Goal: Task Accomplishment & Management: Complete application form

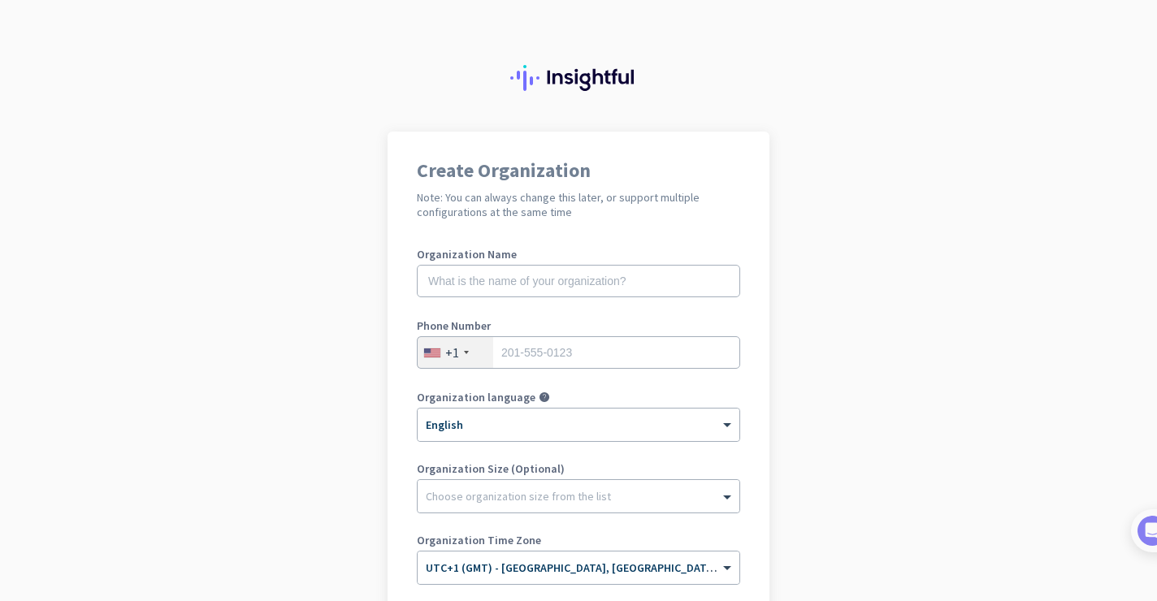
scroll to position [234, 0]
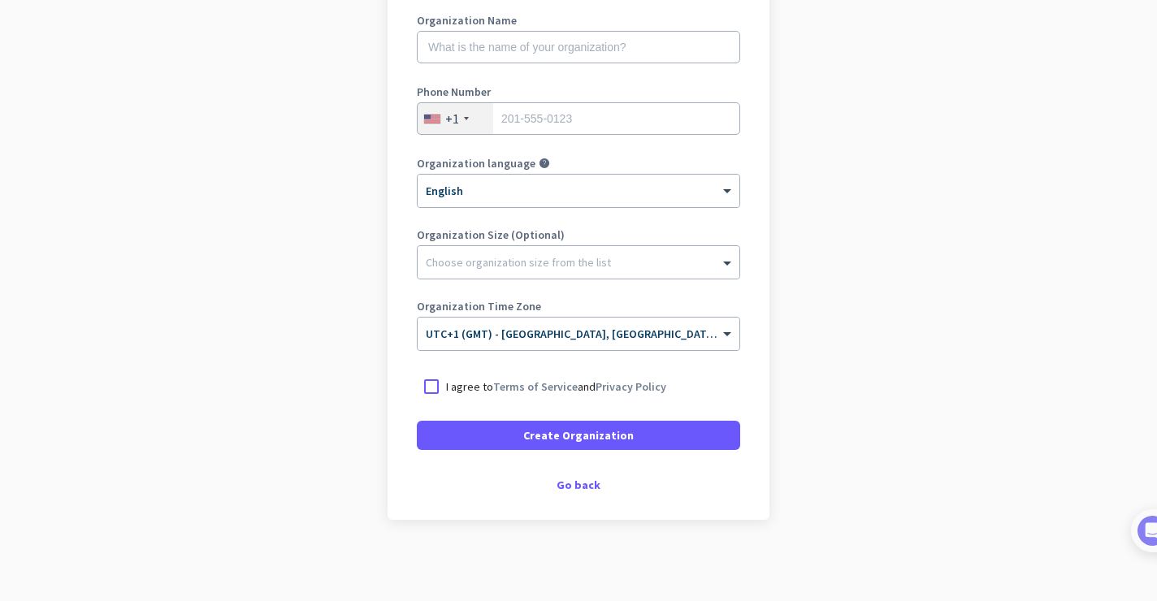
click at [573, 493] on div "Create Organization Note: You can always change this later, or support multiple…" at bounding box center [579, 209] width 382 height 622
click at [573, 486] on div "Go back" at bounding box center [578, 484] width 323 height 11
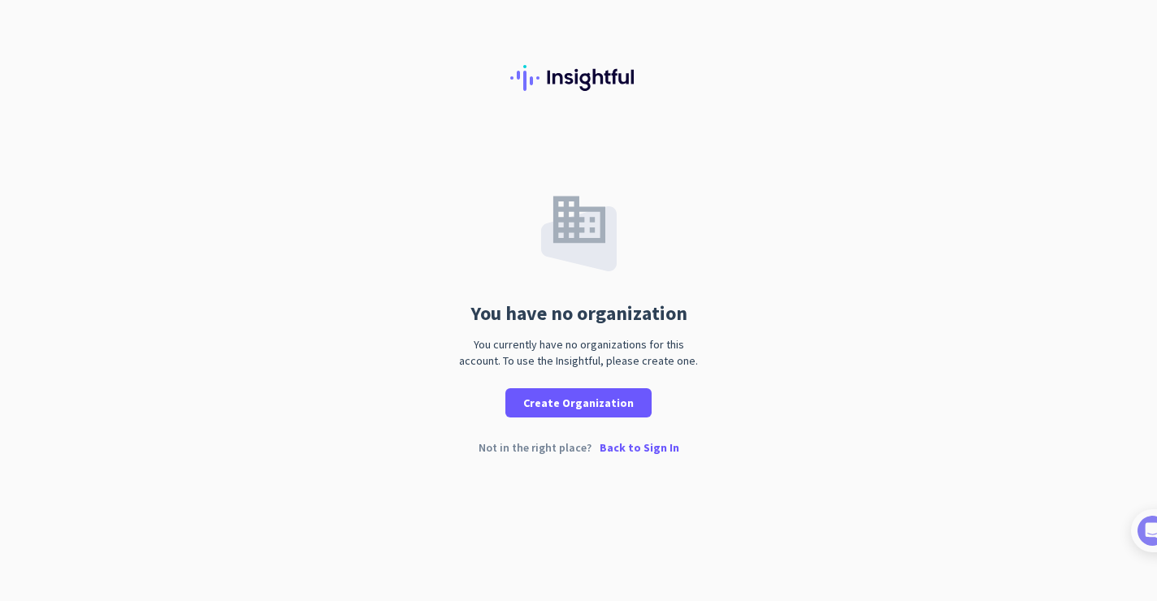
click at [627, 442] on p "Back to Sign In" at bounding box center [640, 447] width 80 height 11
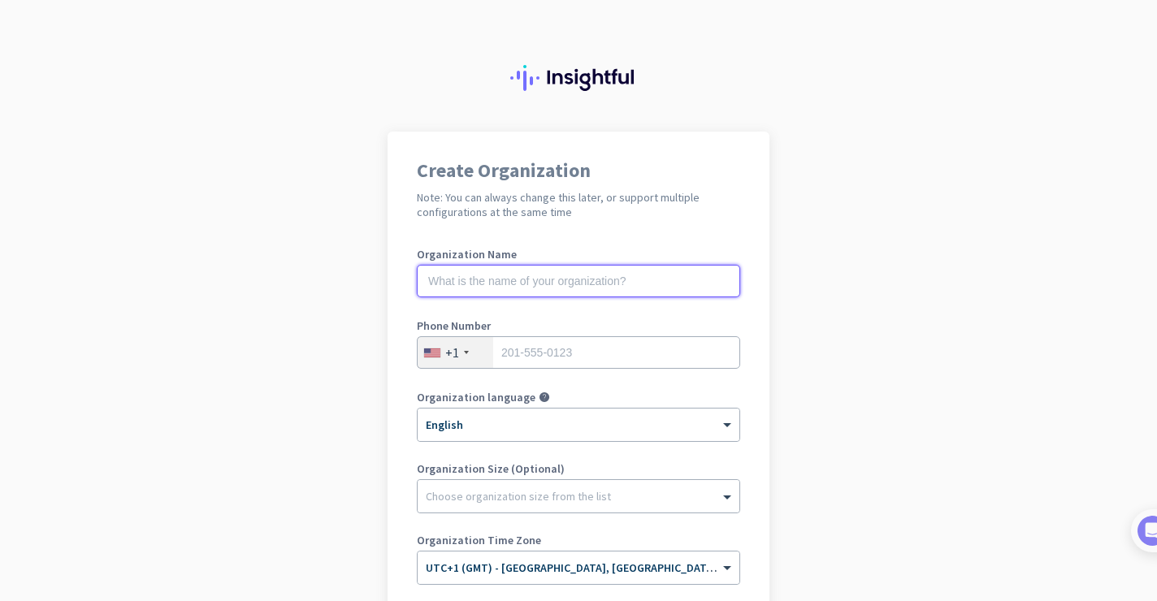
click at [674, 288] on input "text" at bounding box center [578, 281] width 323 height 33
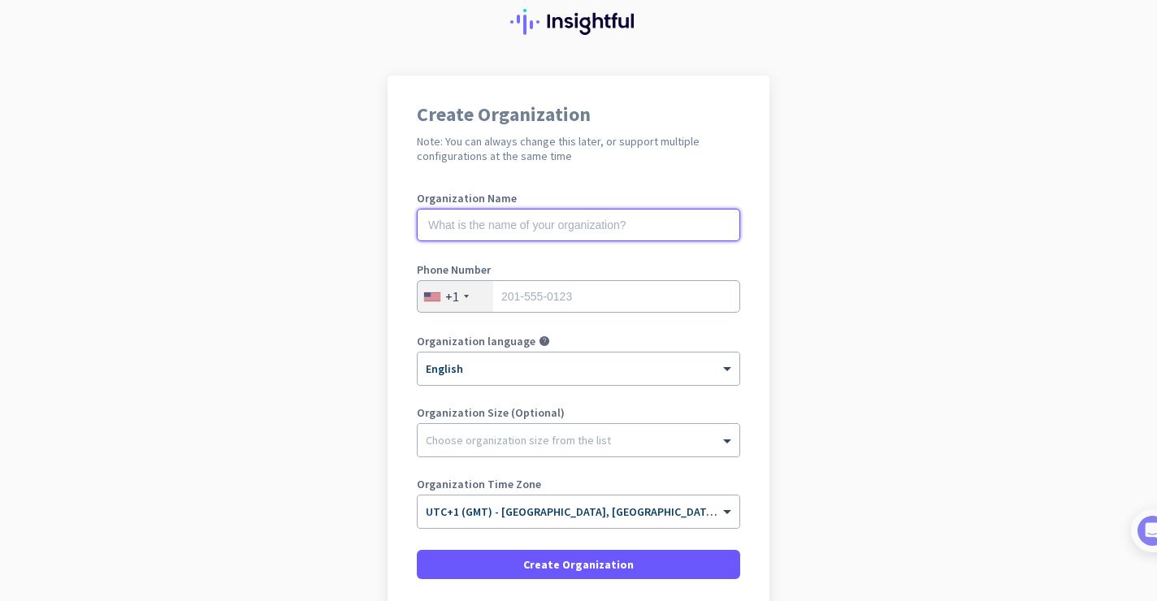
scroll to position [59, 0]
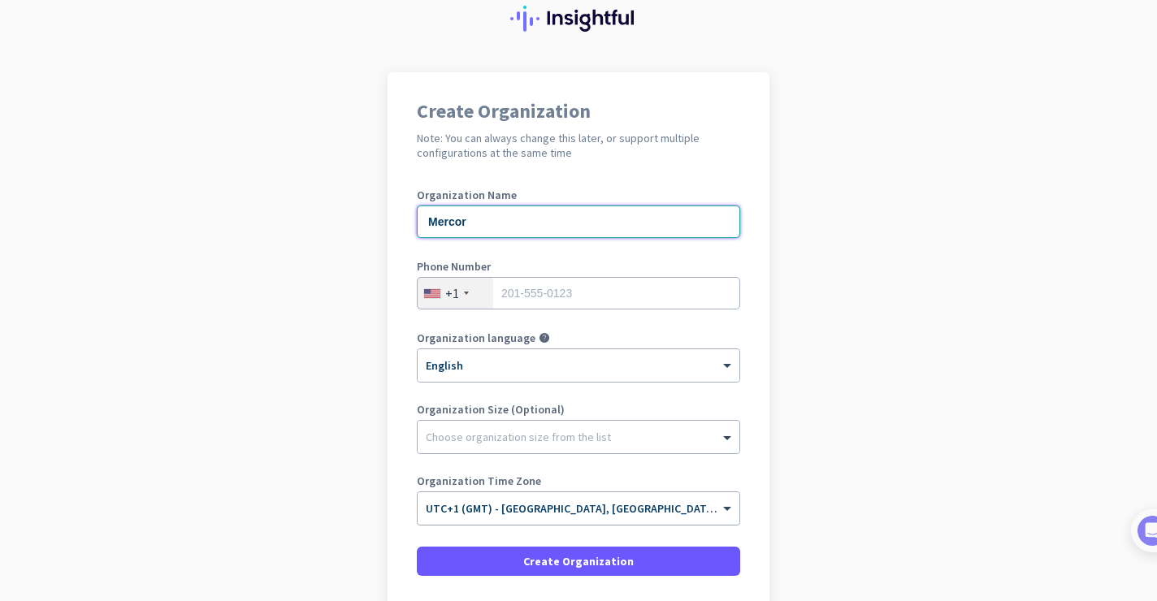
type input "Mercor"
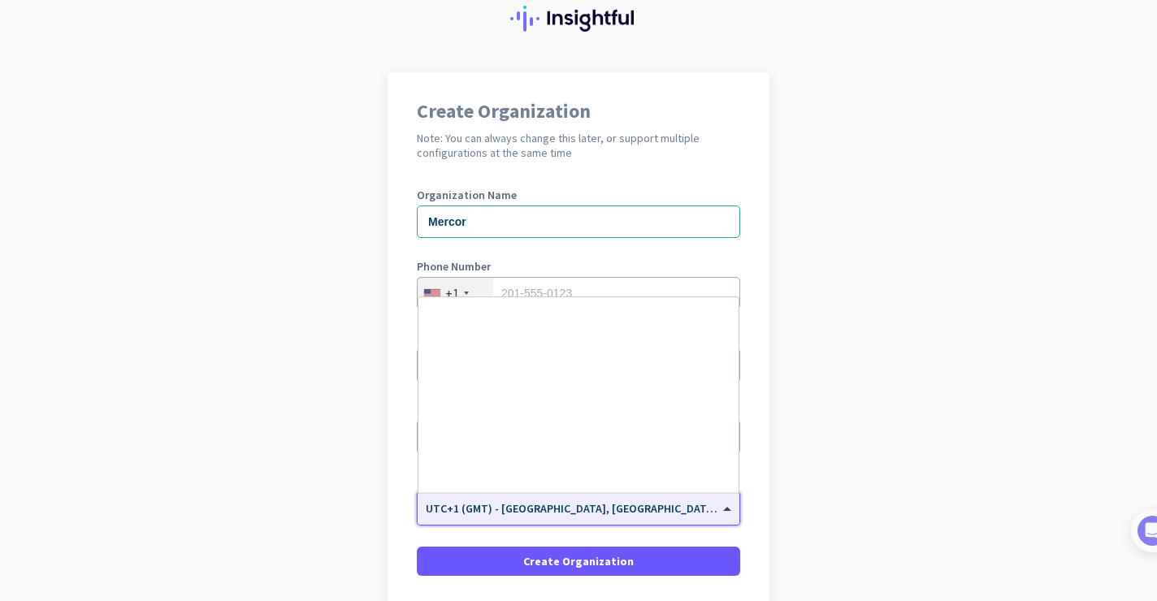
click at [604, 503] on input "text" at bounding box center [562, 503] width 273 height 12
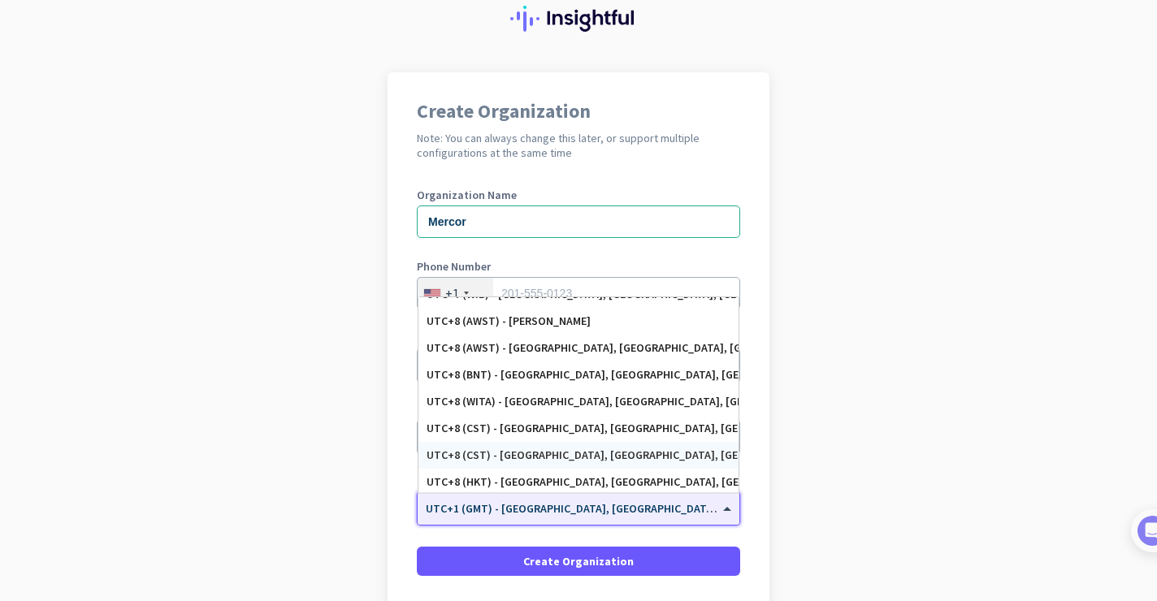
scroll to position [7039, 0]
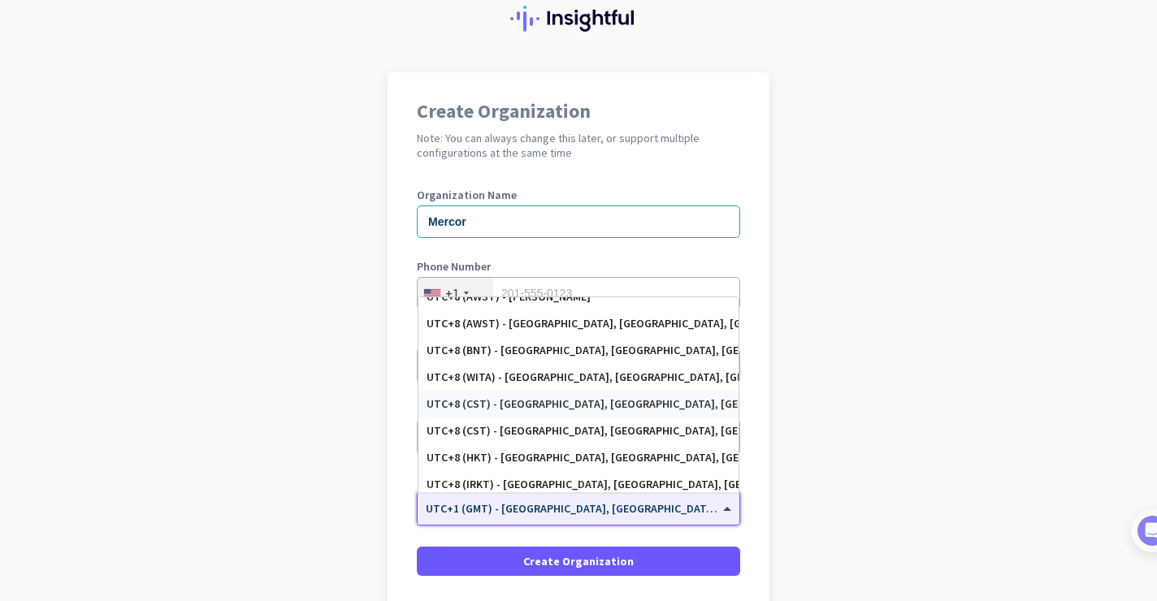
click at [835, 350] on app-onboarding-organization "Create Organization Note: You can always change this later, or support multiple…" at bounding box center [578, 399] width 1157 height 655
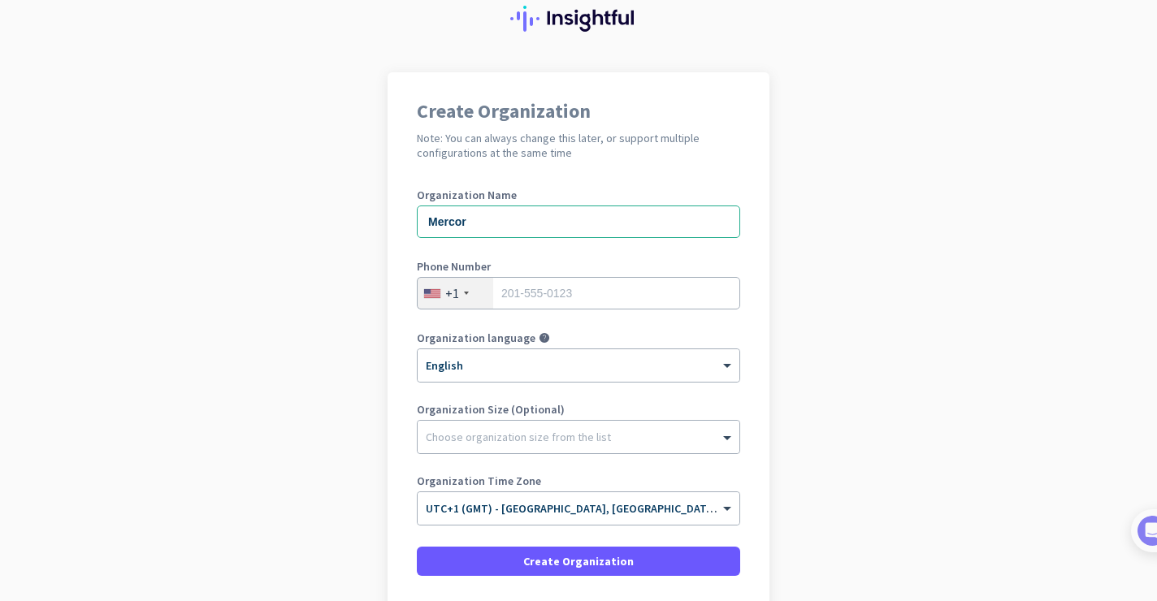
click at [463, 280] on div "+1" at bounding box center [456, 293] width 76 height 31
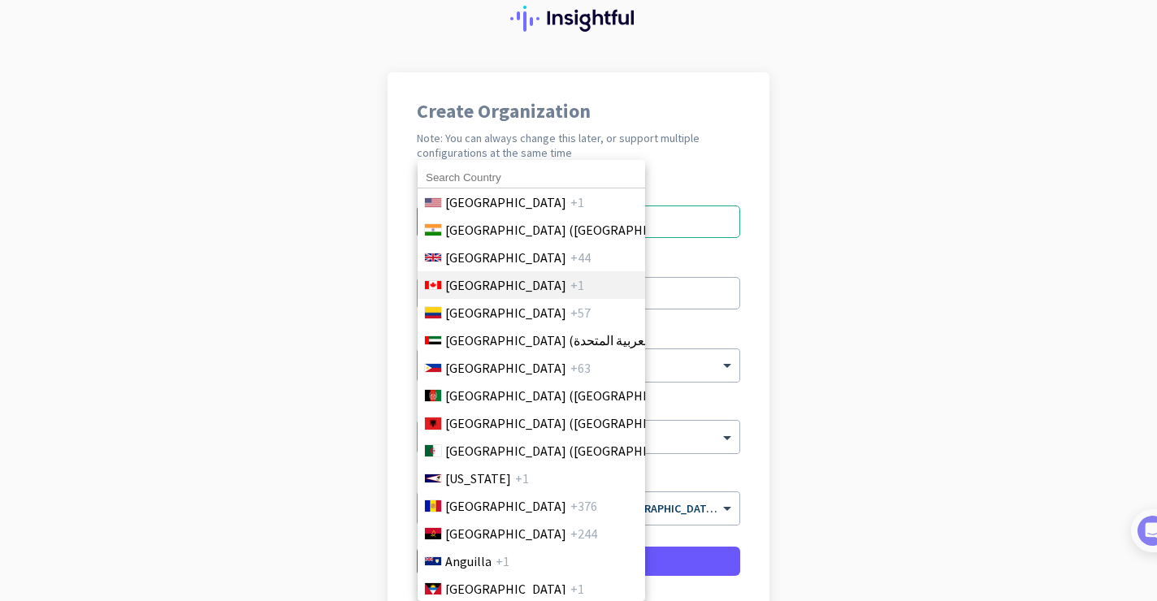
click at [462, 289] on span "Canada" at bounding box center [505, 285] width 121 height 20
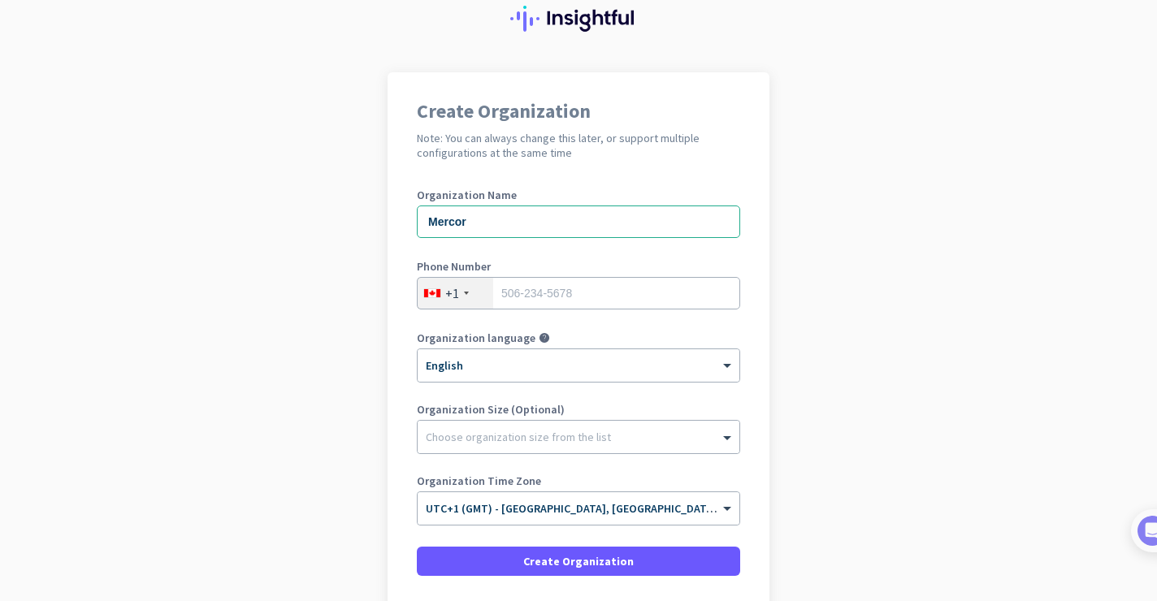
click at [462, 288] on div "+1" at bounding box center [456, 293] width 76 height 31
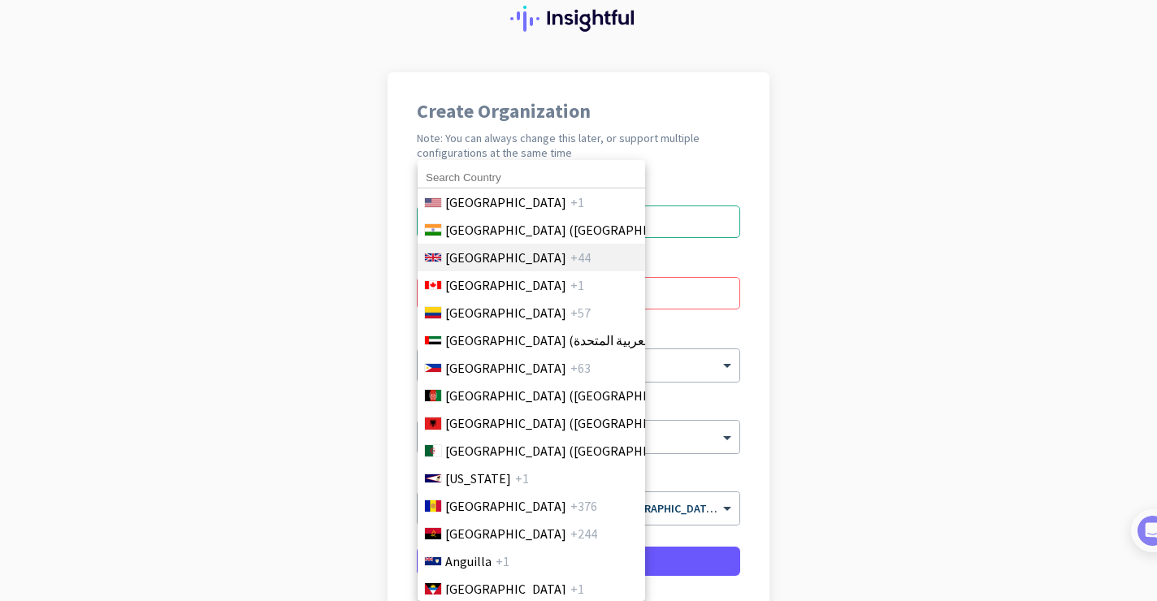
click at [485, 266] on span "United Kingdom" at bounding box center [505, 258] width 121 height 20
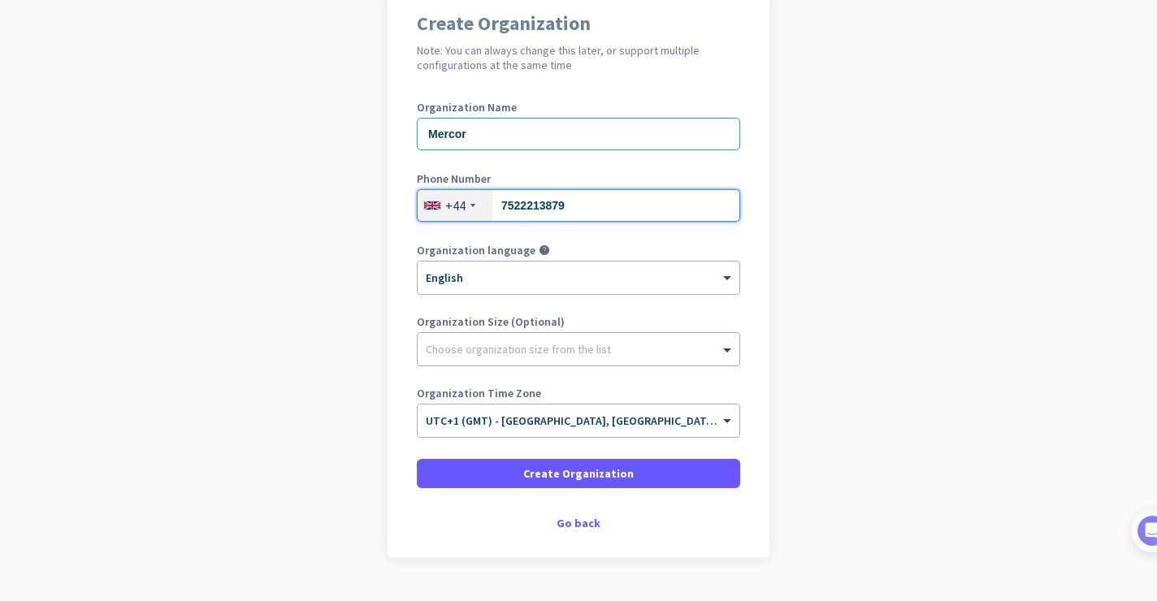
scroll to position [149, 0]
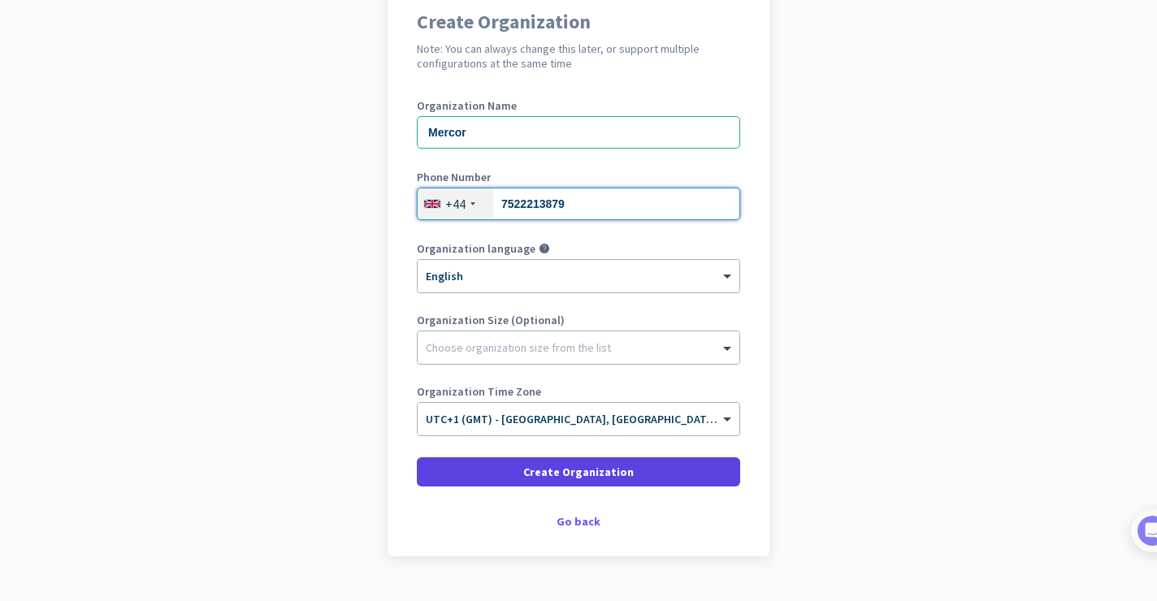
type input "7522213879"
click at [520, 470] on span at bounding box center [578, 472] width 323 height 39
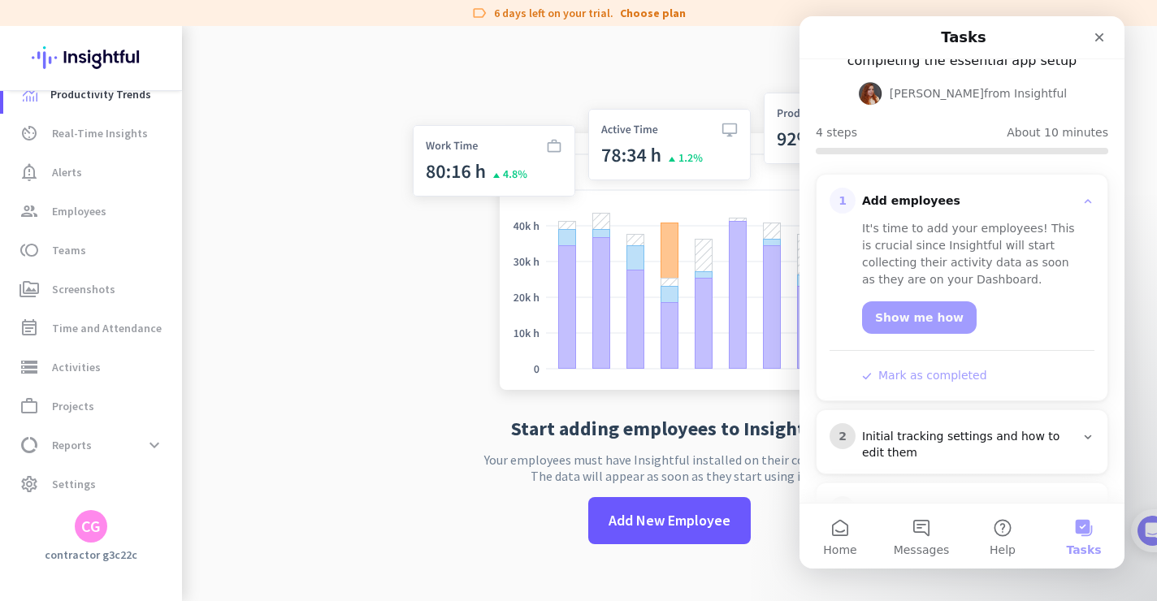
scroll to position [196, 0]
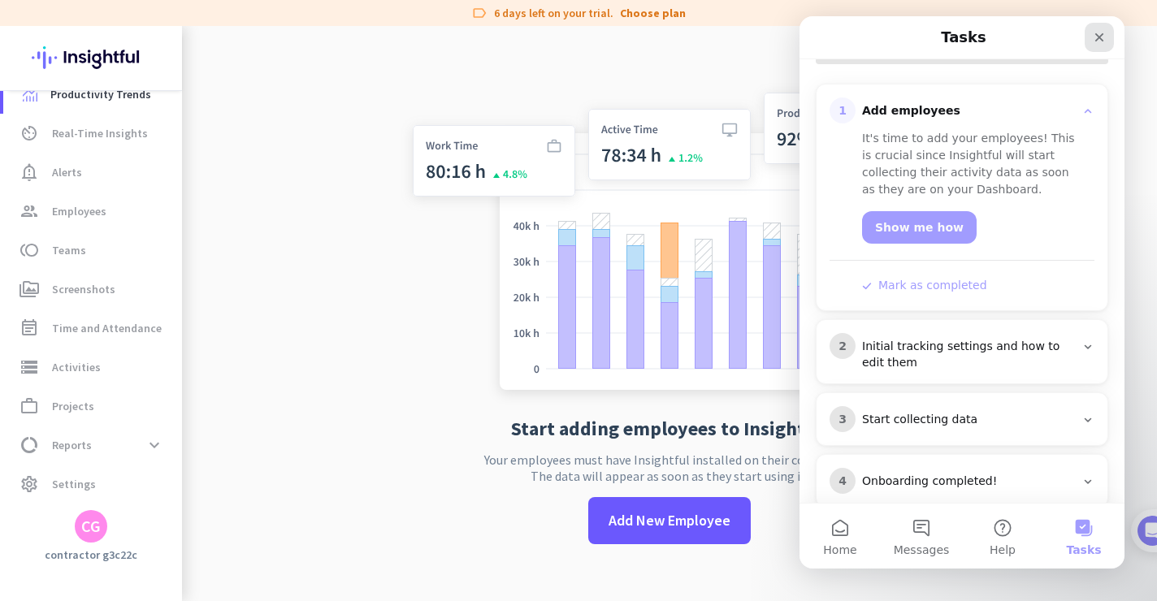
click at [1096, 37] on icon "Close" at bounding box center [1099, 37] width 13 height 13
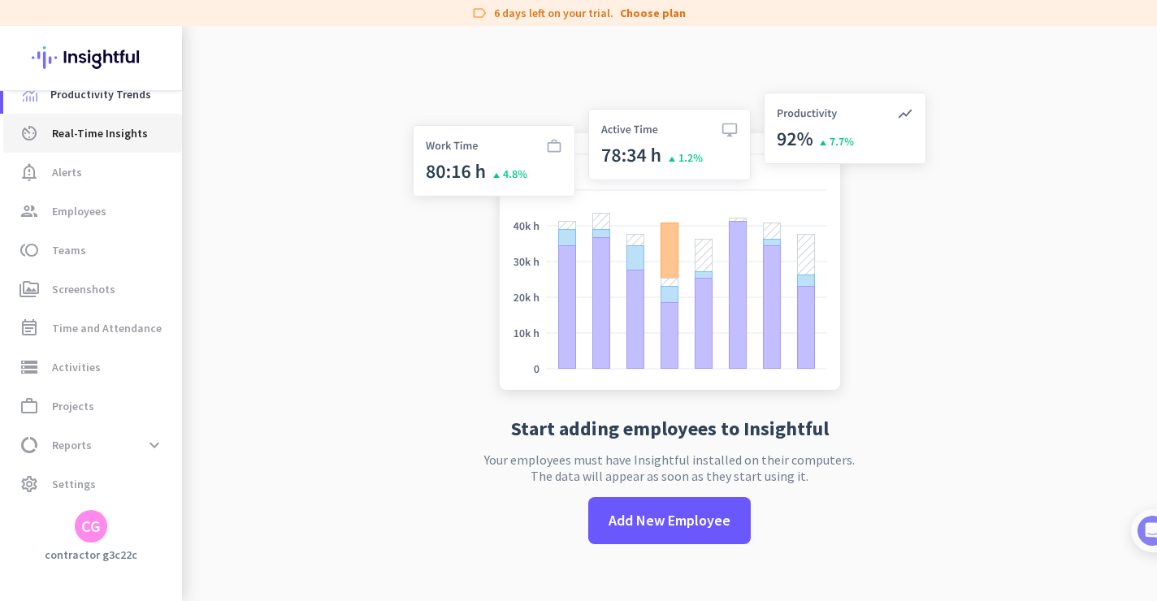
scroll to position [0, 0]
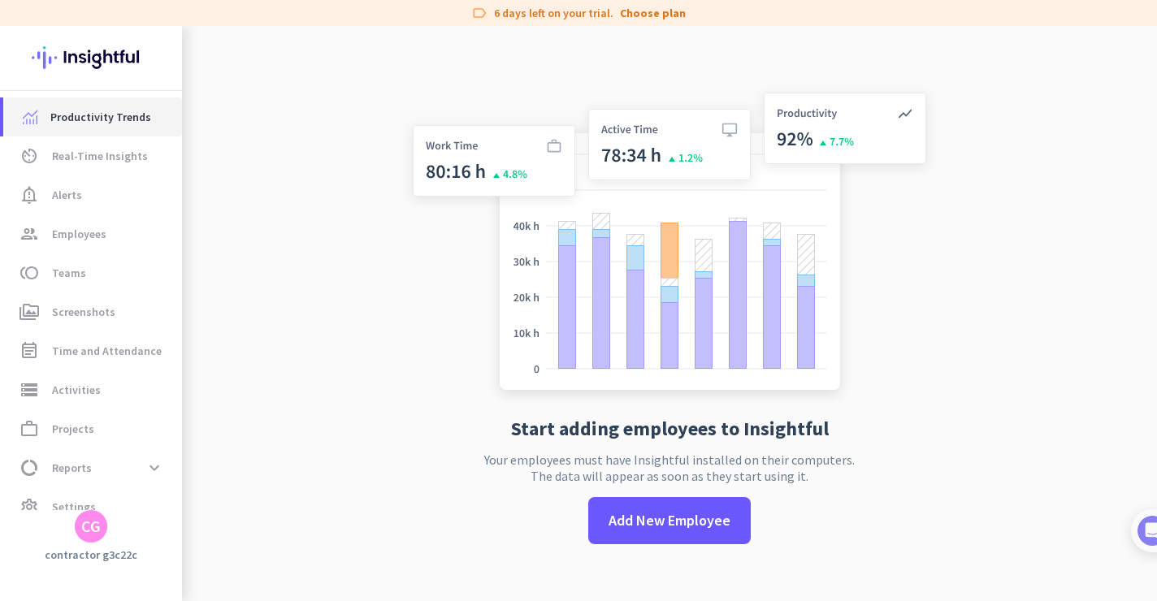
click at [89, 112] on span "Productivity Trends" at bounding box center [100, 117] width 101 height 20
click at [87, 146] on span "Real-Time Insights" at bounding box center [100, 156] width 96 height 20
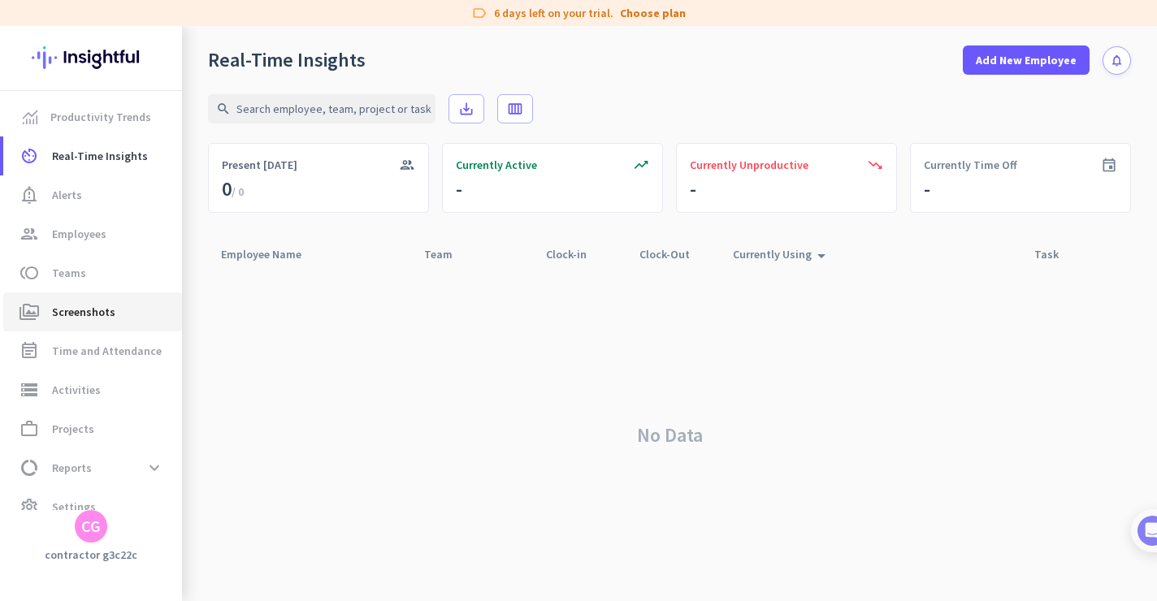
click at [77, 319] on span "Screenshots" at bounding box center [83, 312] width 63 height 20
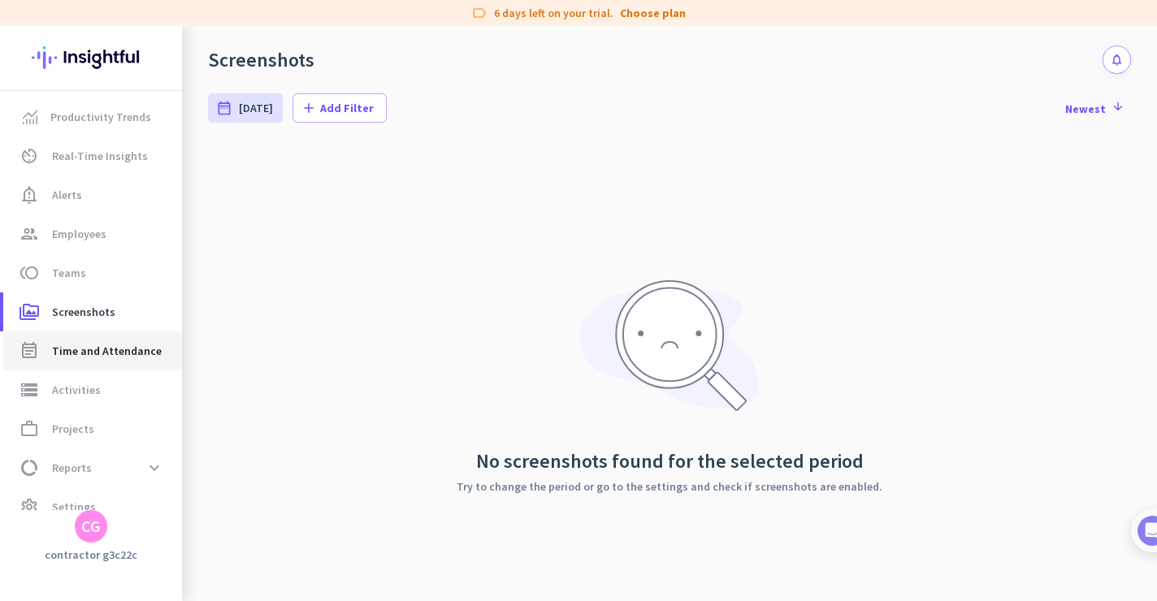
click at [86, 354] on span "Time and Attendance" at bounding box center [107, 351] width 110 height 20
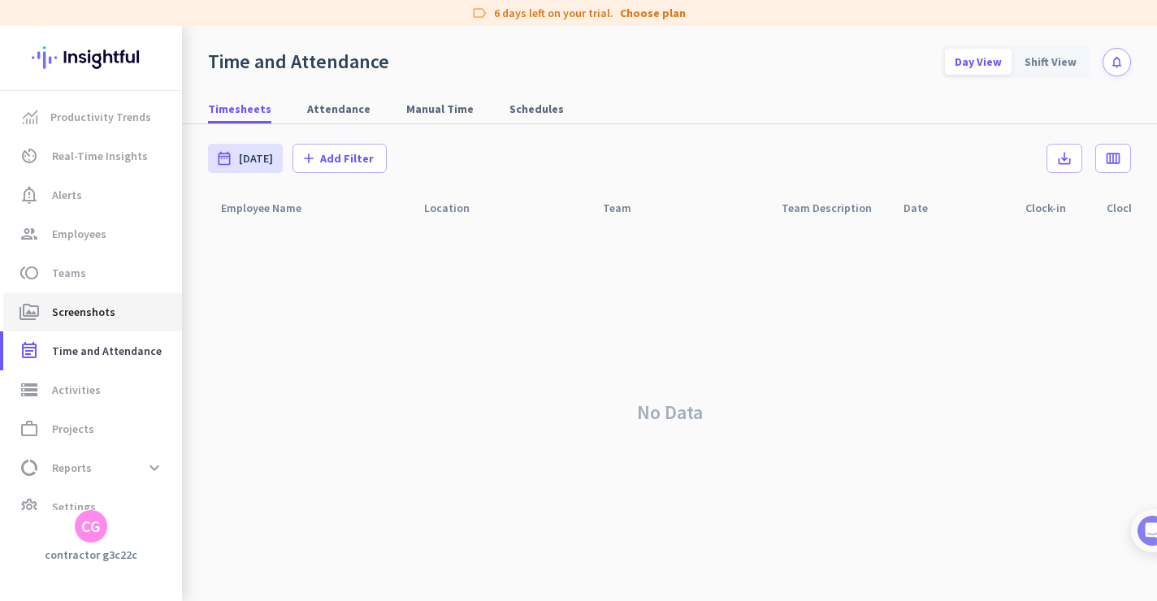
click at [80, 327] on link "perm_media Screenshots" at bounding box center [92, 312] width 179 height 39
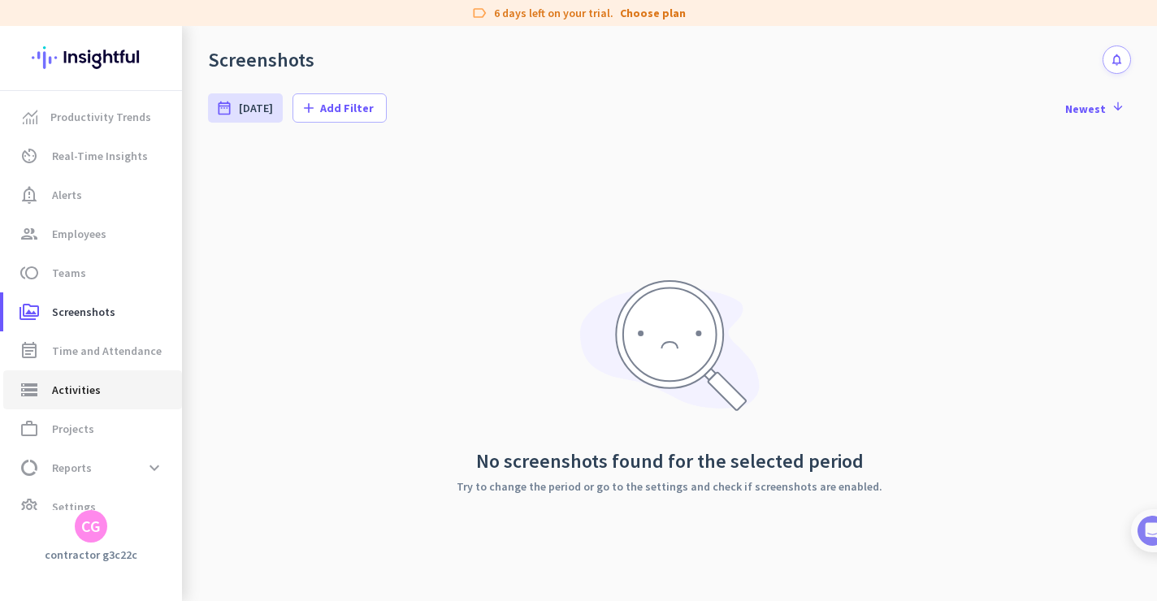
click at [84, 384] on span "Activities" at bounding box center [76, 390] width 49 height 20
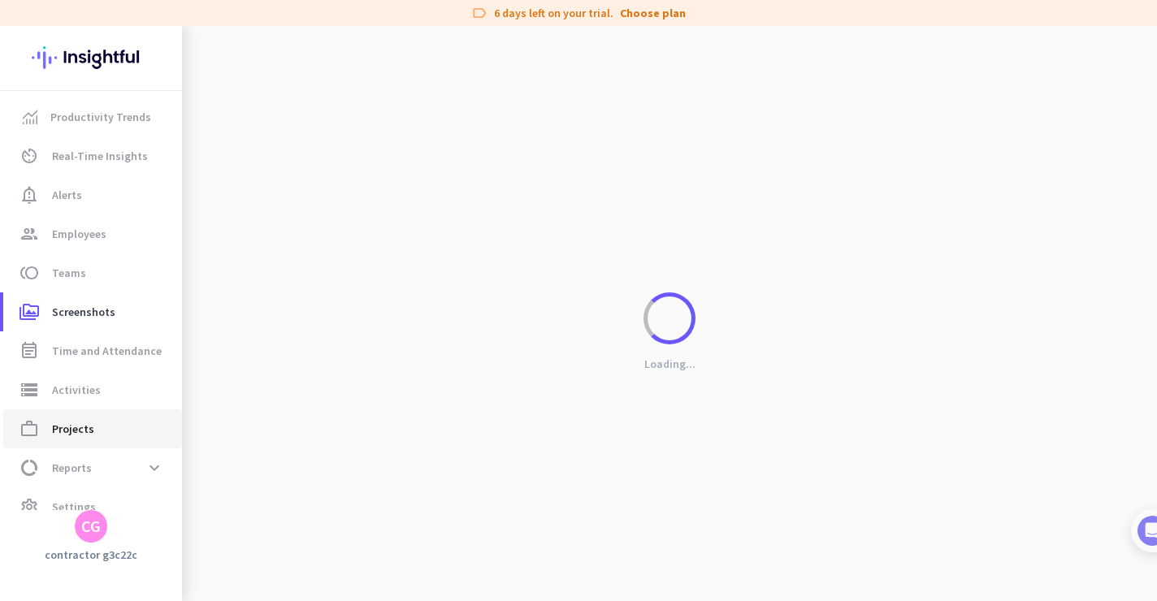
click at [83, 424] on span "Projects" at bounding box center [73, 429] width 42 height 20
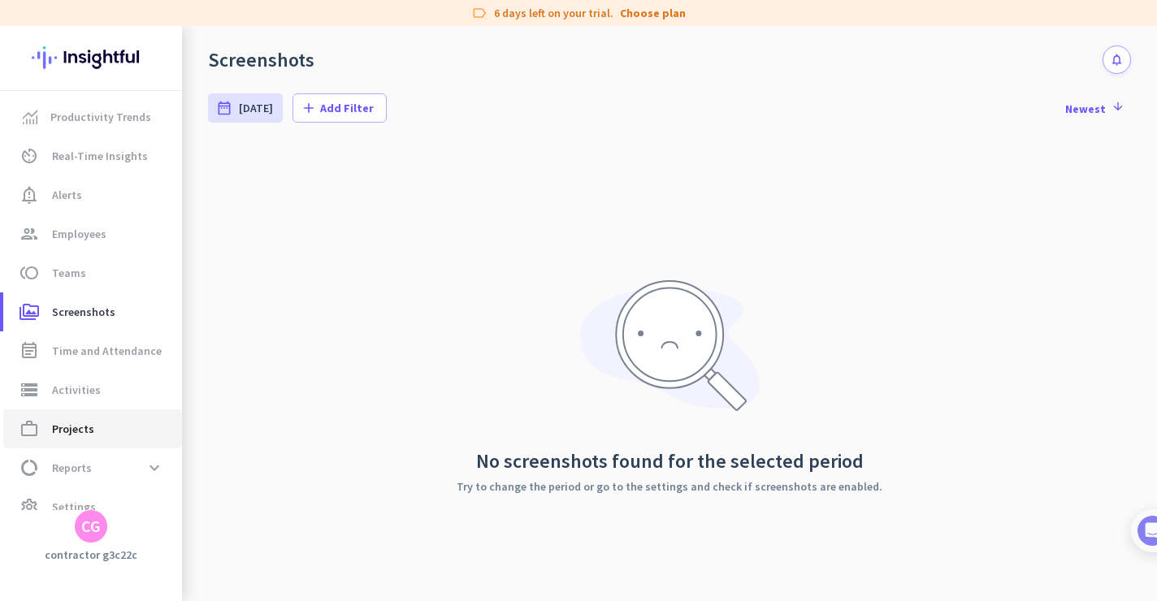
type input "Fri, Oct 10 - Fri, Oct 10"
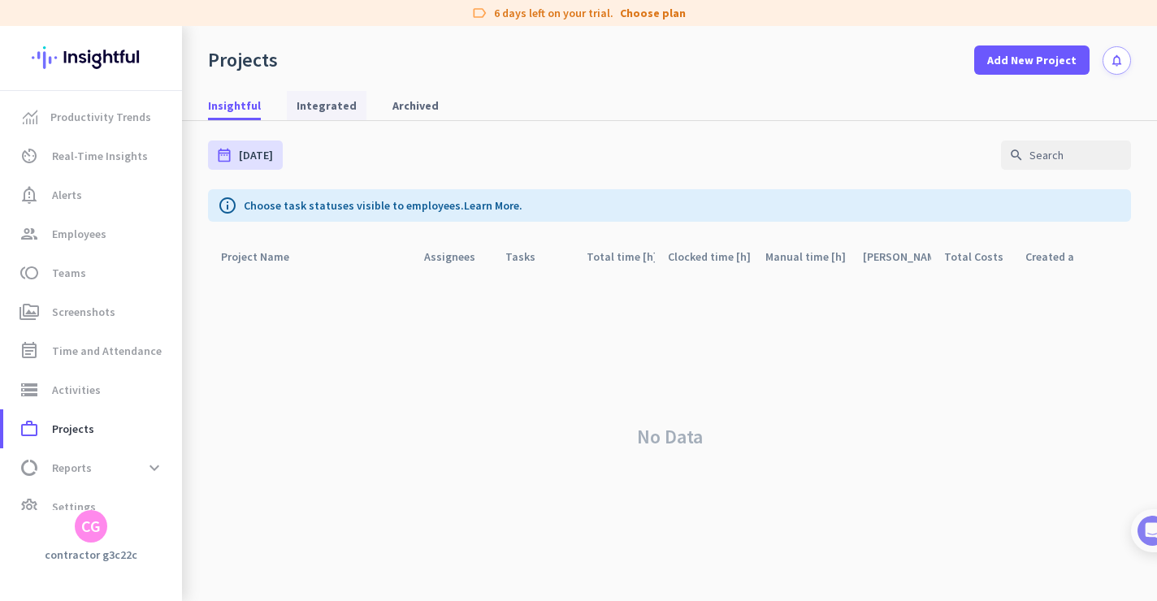
click at [320, 111] on span "Integrated" at bounding box center [327, 106] width 60 height 16
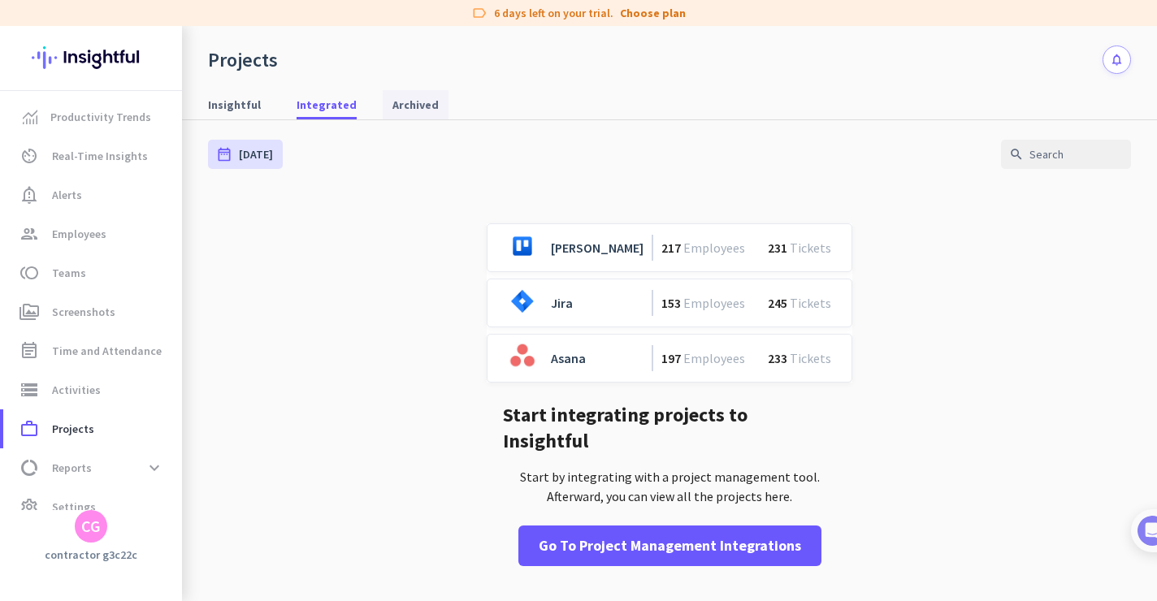
click at [395, 110] on span "Archived" at bounding box center [415, 105] width 46 height 16
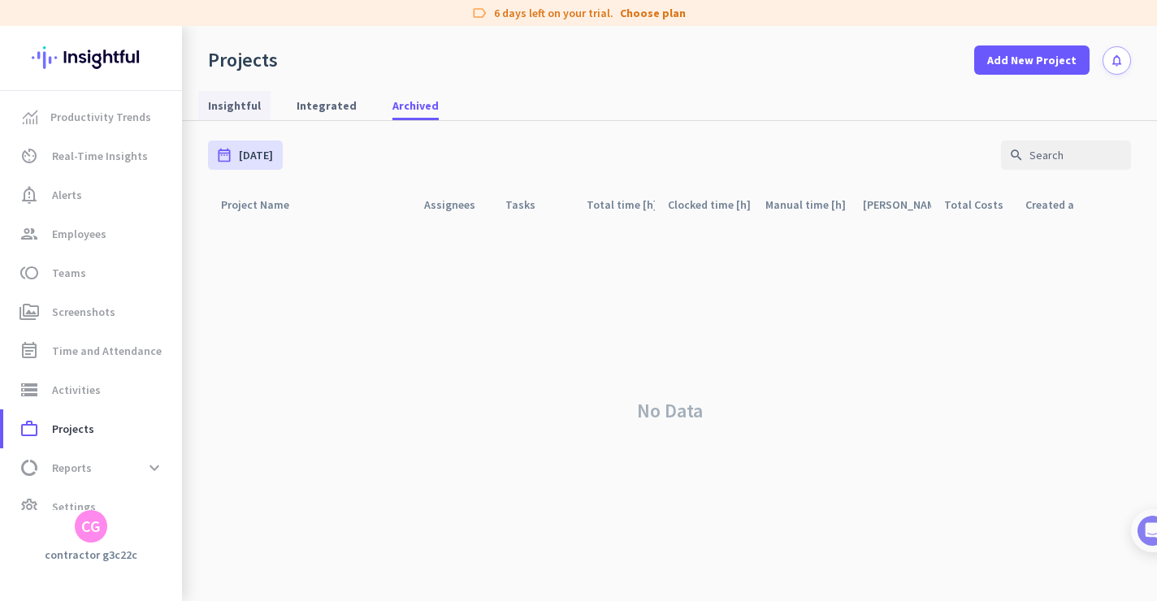
click at [236, 106] on span "Insightful" at bounding box center [234, 106] width 53 height 16
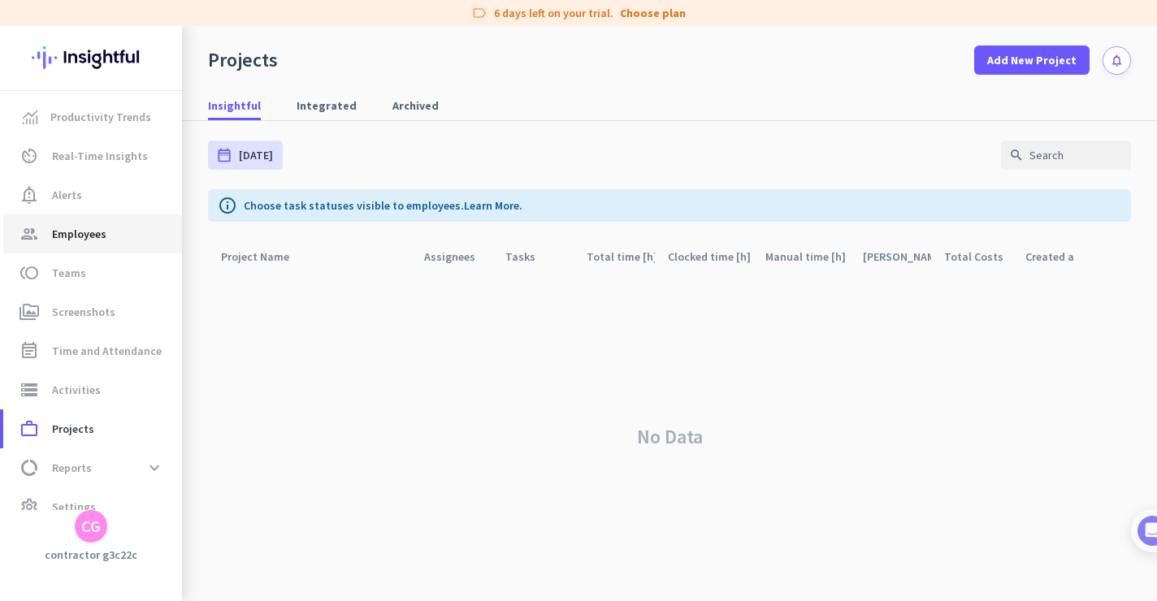
click at [76, 252] on link "group Employees" at bounding box center [92, 234] width 179 height 39
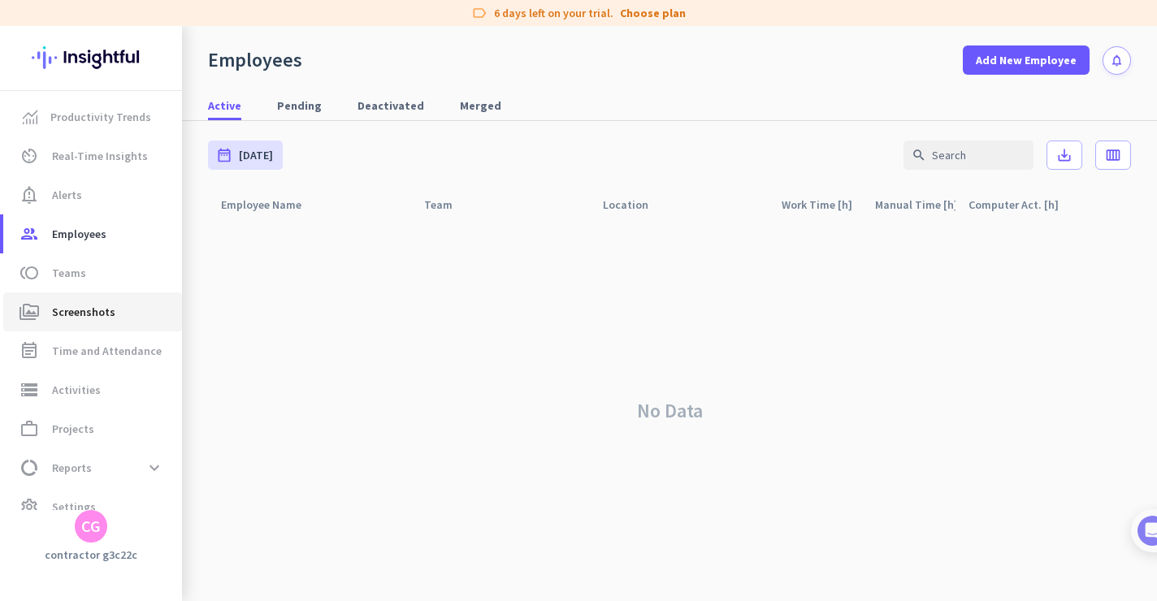
click at [78, 296] on link "perm_media Screenshots" at bounding box center [92, 312] width 179 height 39
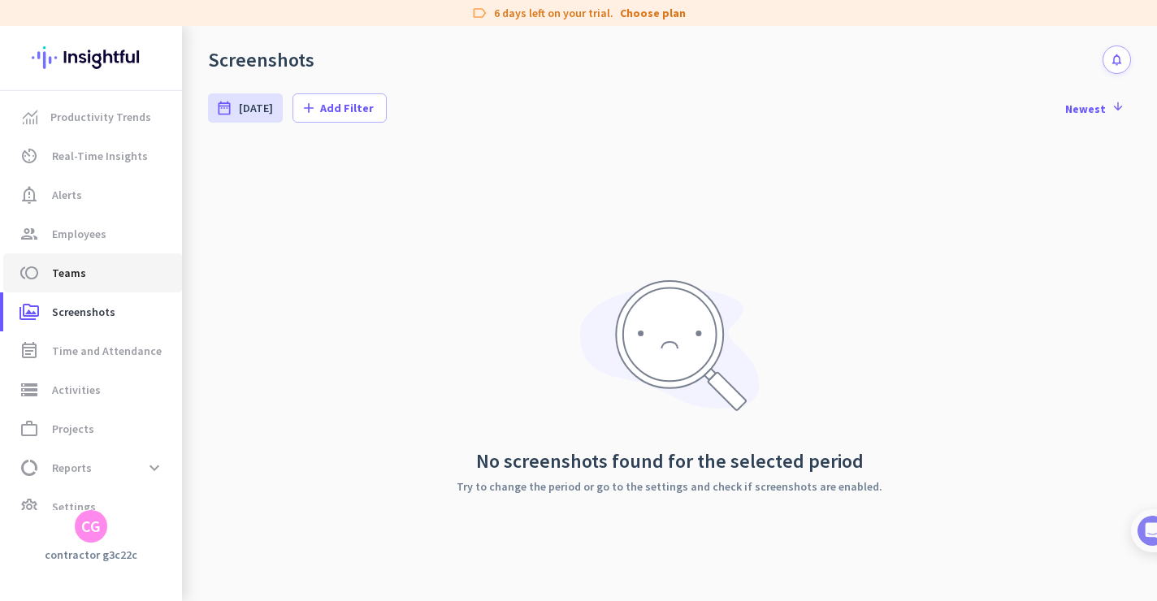
click at [85, 264] on span "toll Teams" at bounding box center [92, 273] width 153 height 20
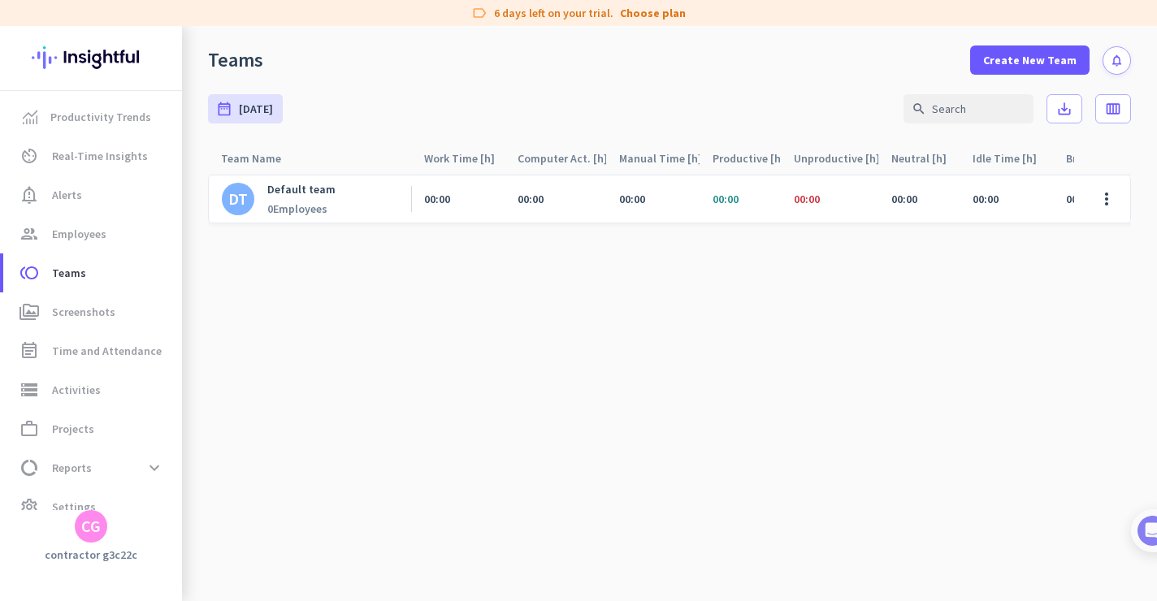
click at [314, 194] on p "Default team" at bounding box center [301, 189] width 68 height 15
click at [93, 108] on span "Productivity Trends" at bounding box center [100, 117] width 101 height 20
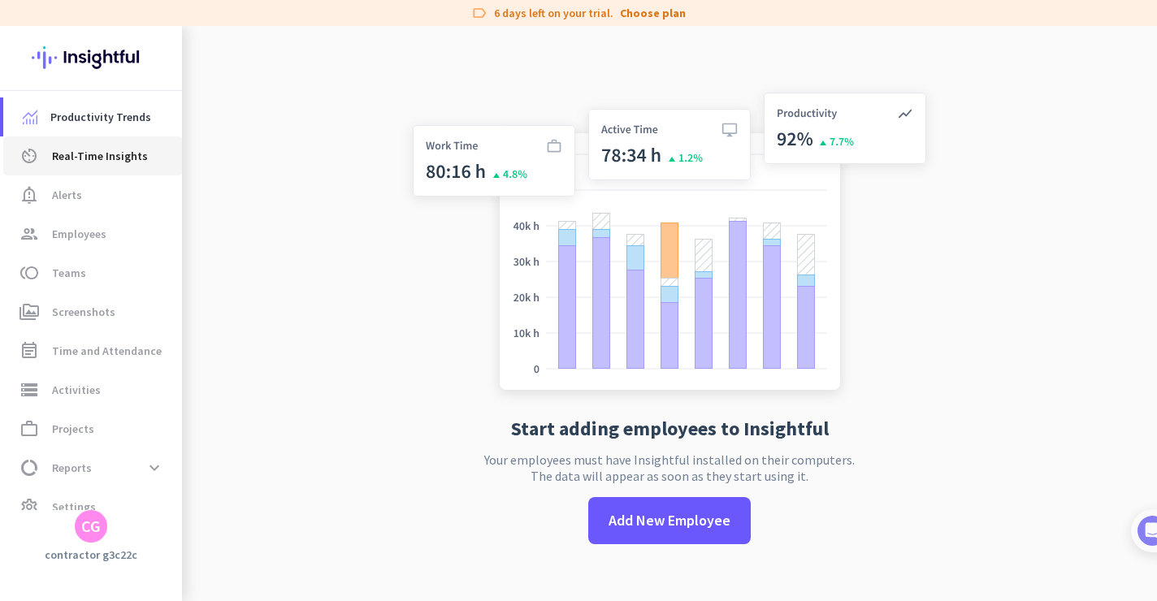
click at [90, 163] on span "Real-Time Insights" at bounding box center [100, 156] width 96 height 20
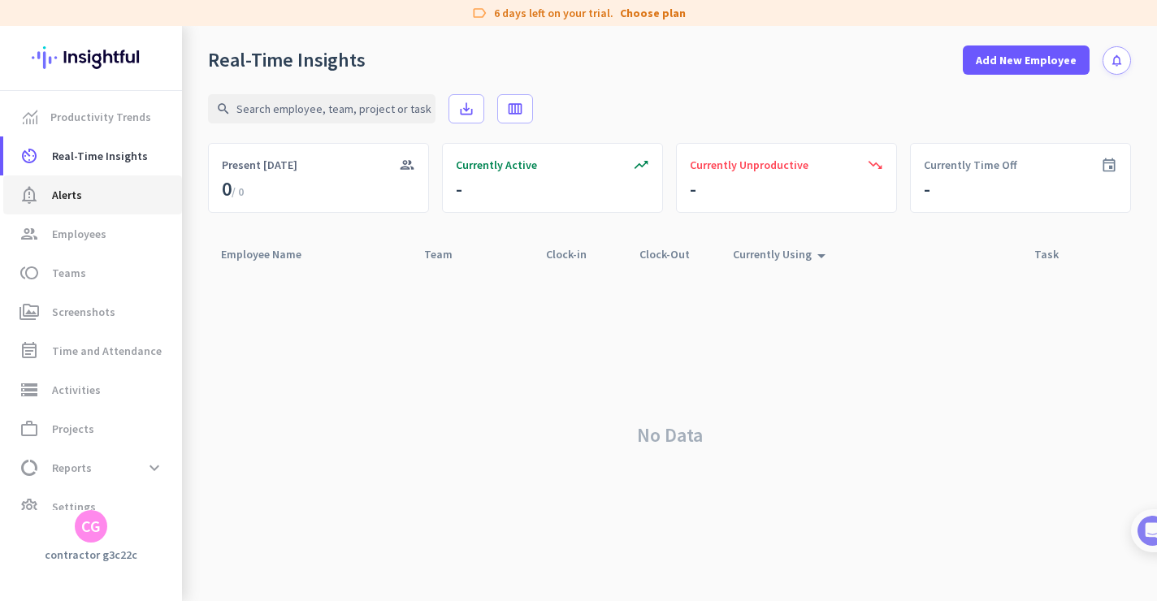
click at [69, 201] on span "Alerts" at bounding box center [67, 195] width 30 height 20
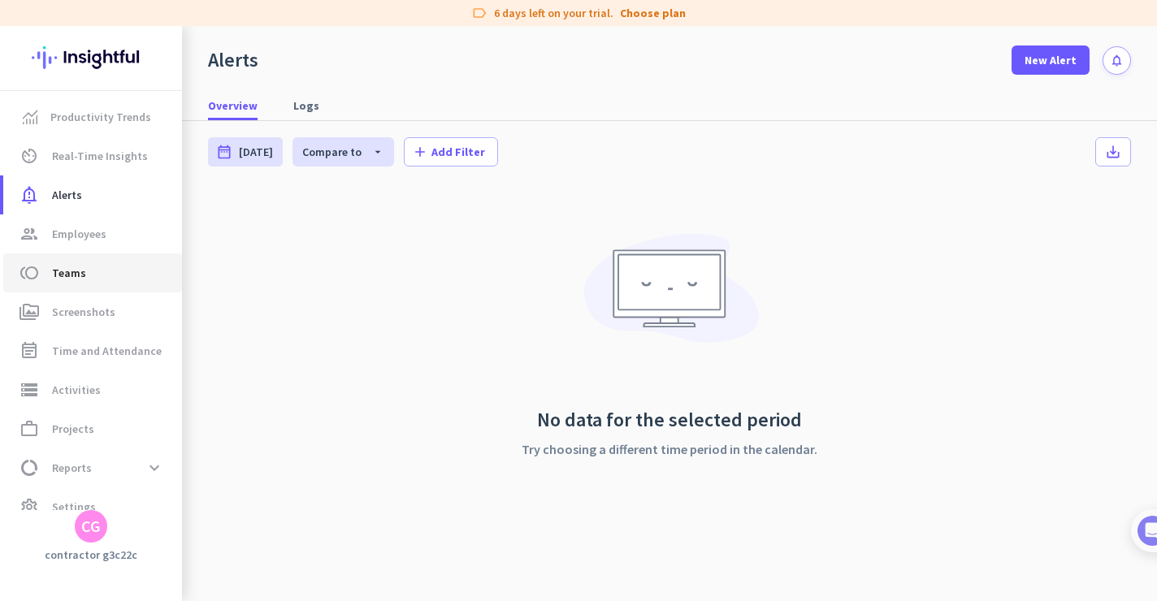
click at [76, 261] on link "toll Teams" at bounding box center [92, 273] width 179 height 39
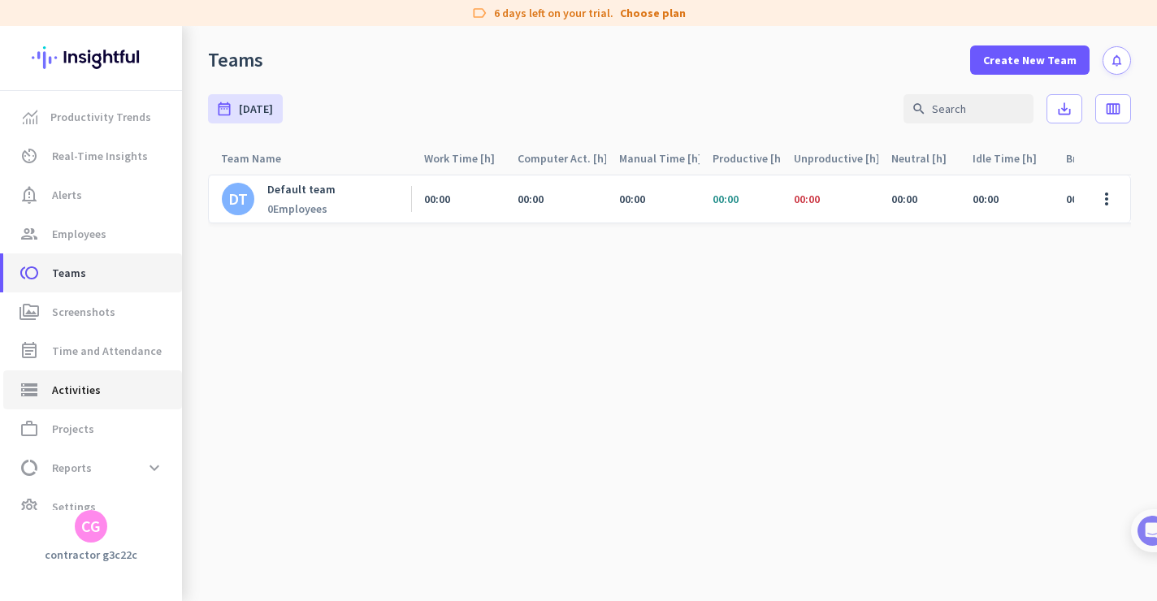
scroll to position [23, 0]
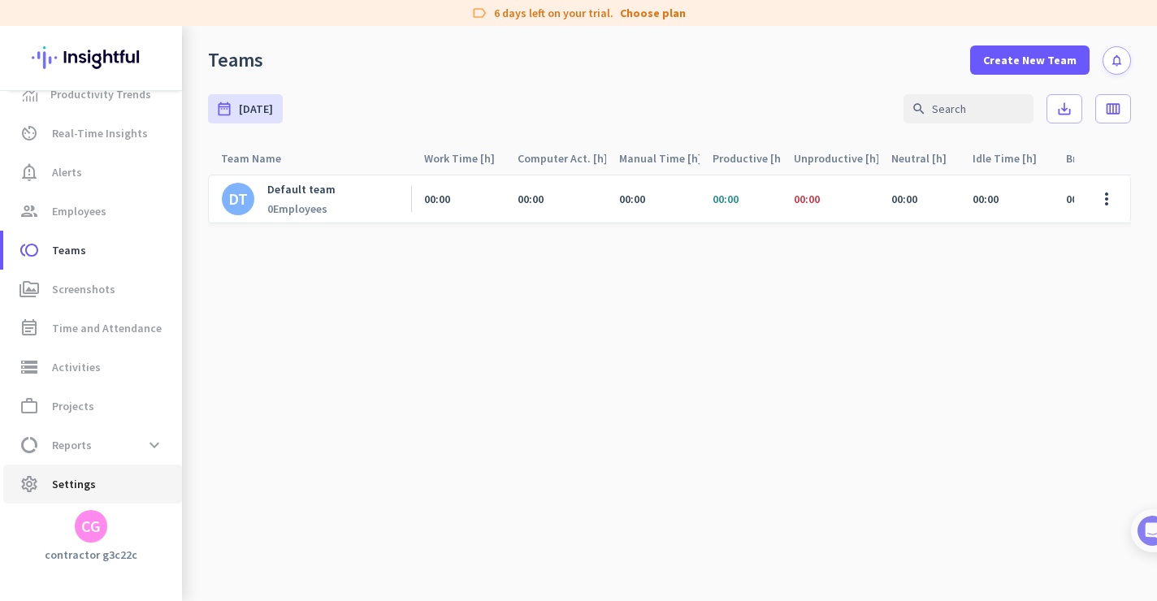
click at [86, 489] on span "Settings" at bounding box center [74, 485] width 44 height 20
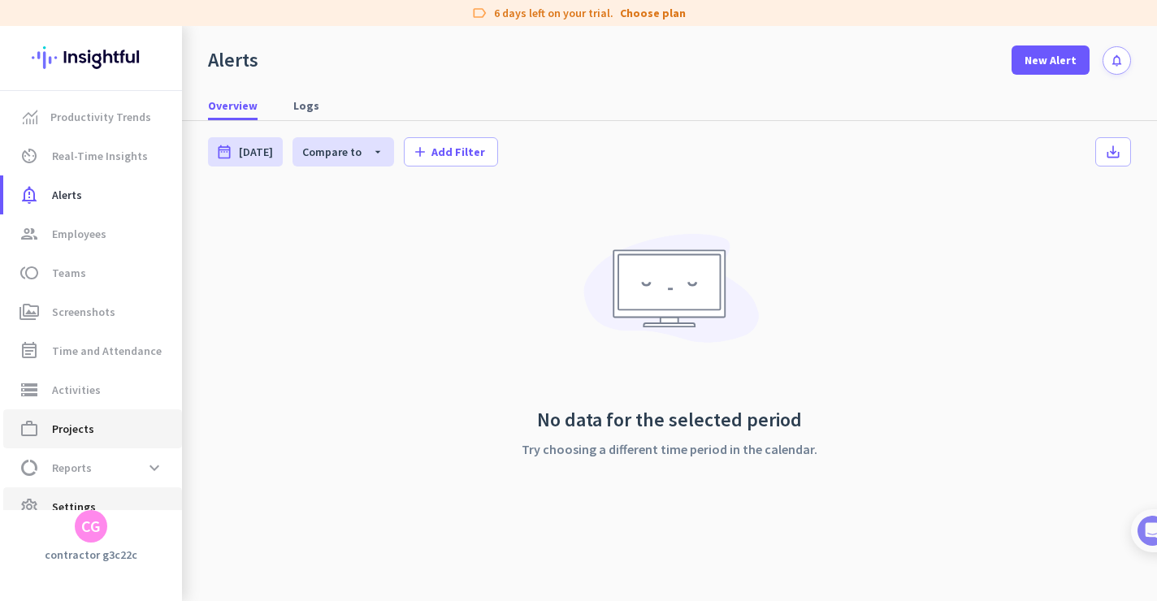
scroll to position [23, 0]
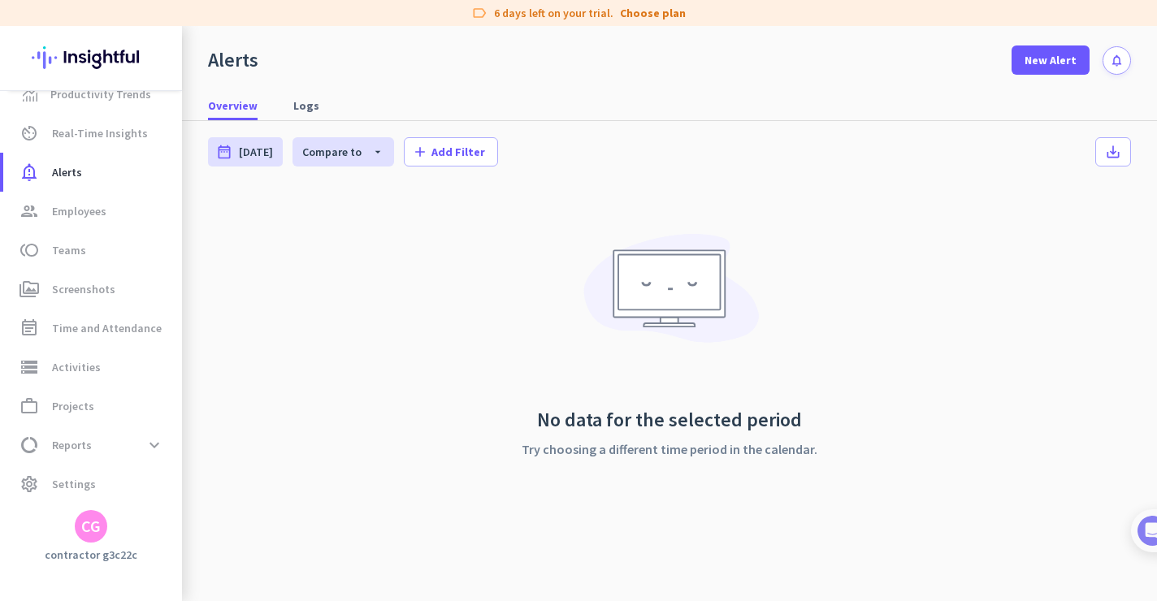
click at [93, 510] on app-letter-avatar "CG" at bounding box center [91, 526] width 33 height 33
click at [124, 216] on div at bounding box center [578, 300] width 1157 height 601
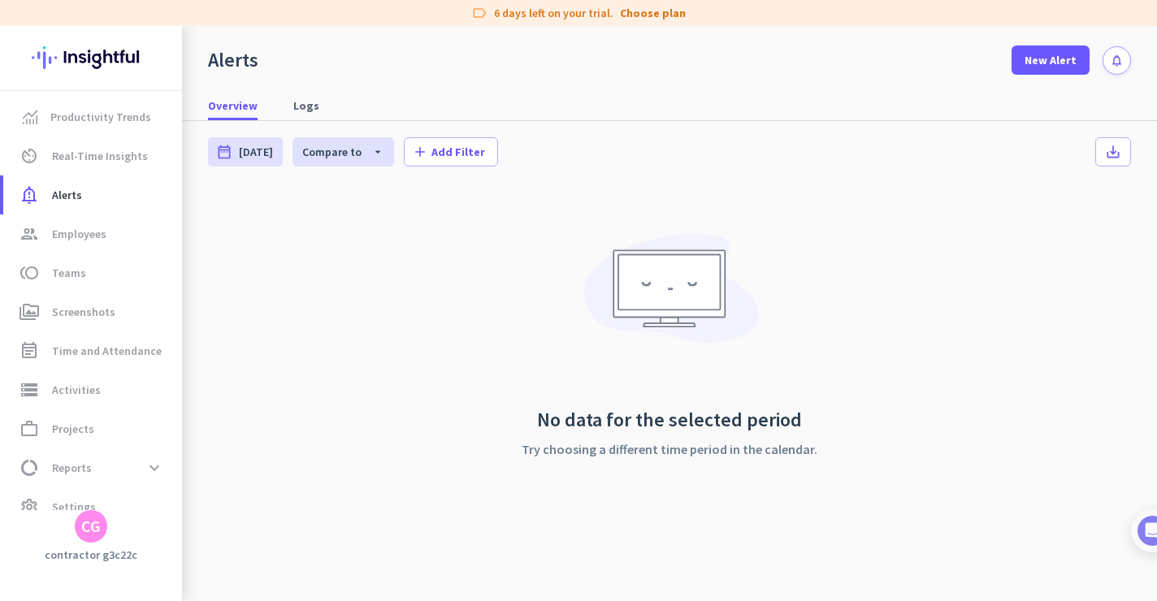
click at [93, 537] on div "CG" at bounding box center [91, 526] width 33 height 33
click at [302, 103] on div at bounding box center [578, 300] width 1157 height 601
click at [306, 107] on span "Logs" at bounding box center [306, 106] width 26 height 16
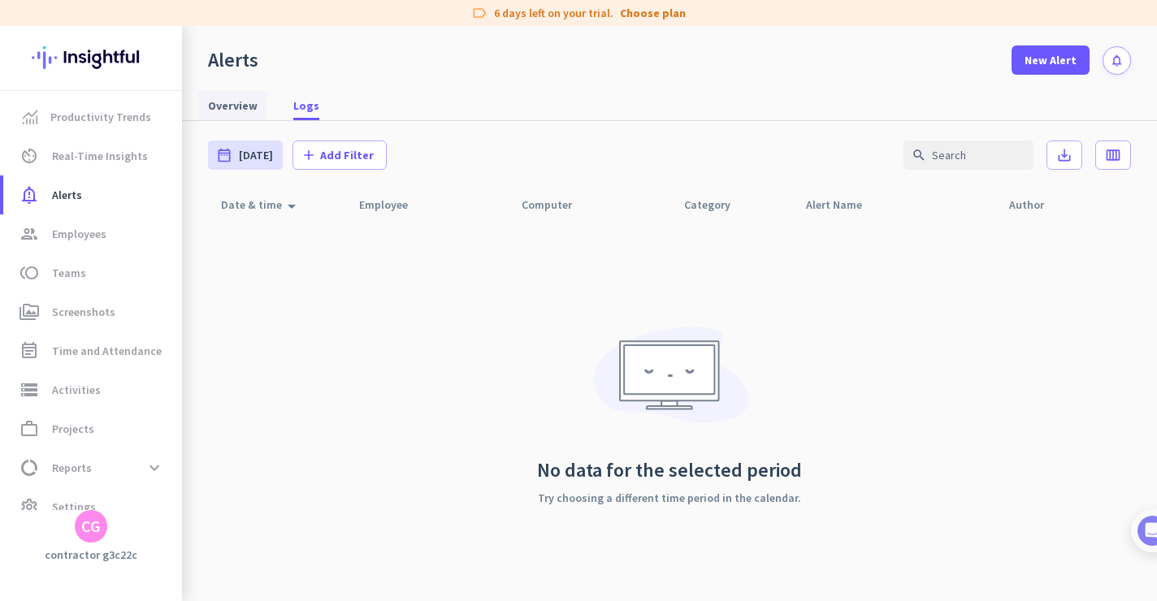
click at [231, 106] on span "Overview" at bounding box center [233, 106] width 50 height 16
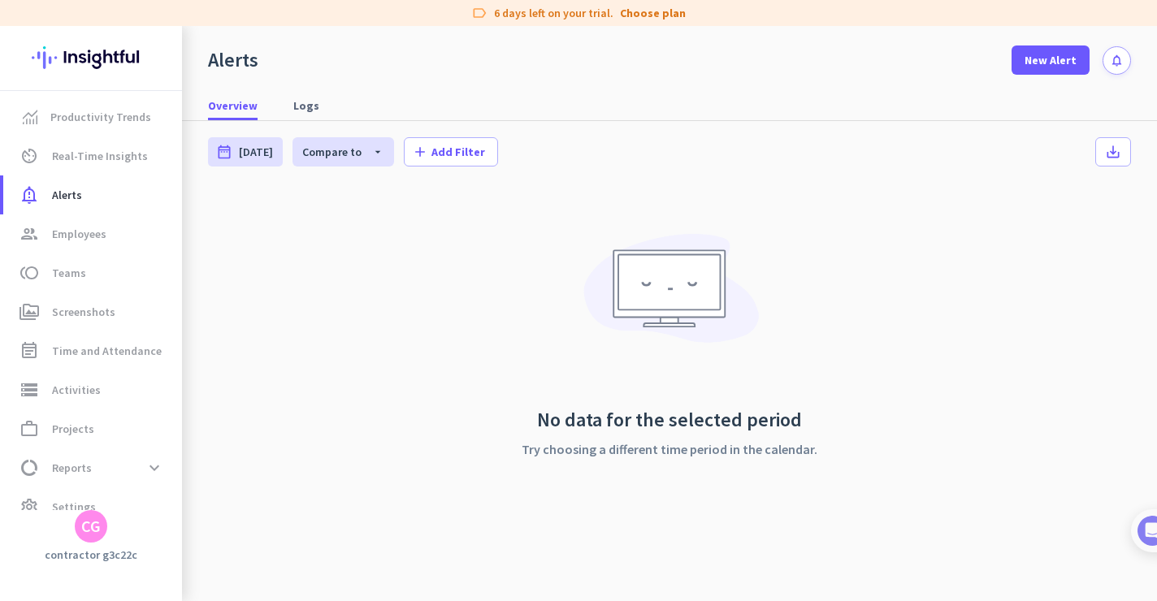
click at [98, 538] on div "CG" at bounding box center [91, 526] width 33 height 33
click at [147, 492] on span "Sign out" at bounding box center [177, 495] width 98 height 15
